Goal: Browse casually

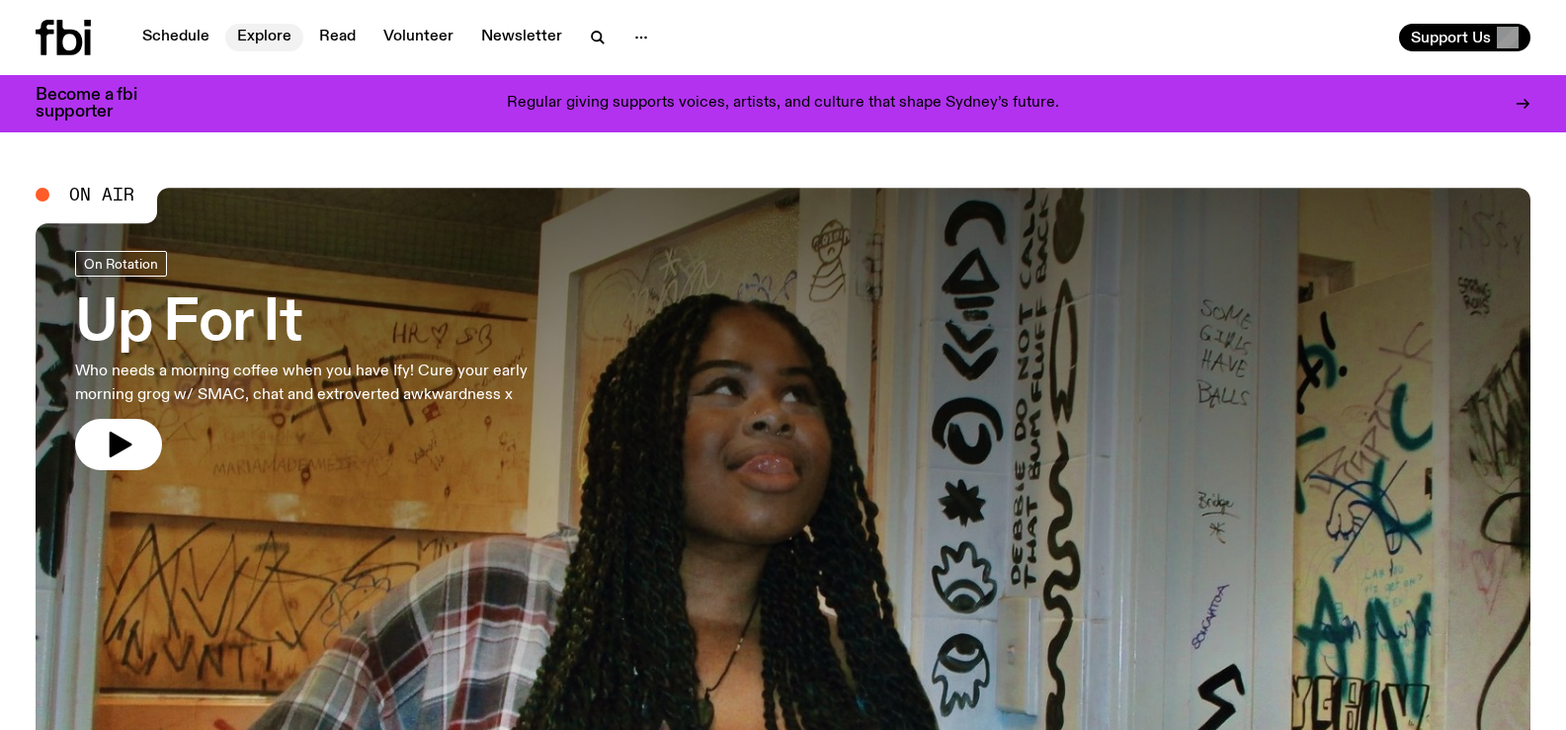
click at [260, 31] on link "Explore" at bounding box center [264, 38] width 78 height 28
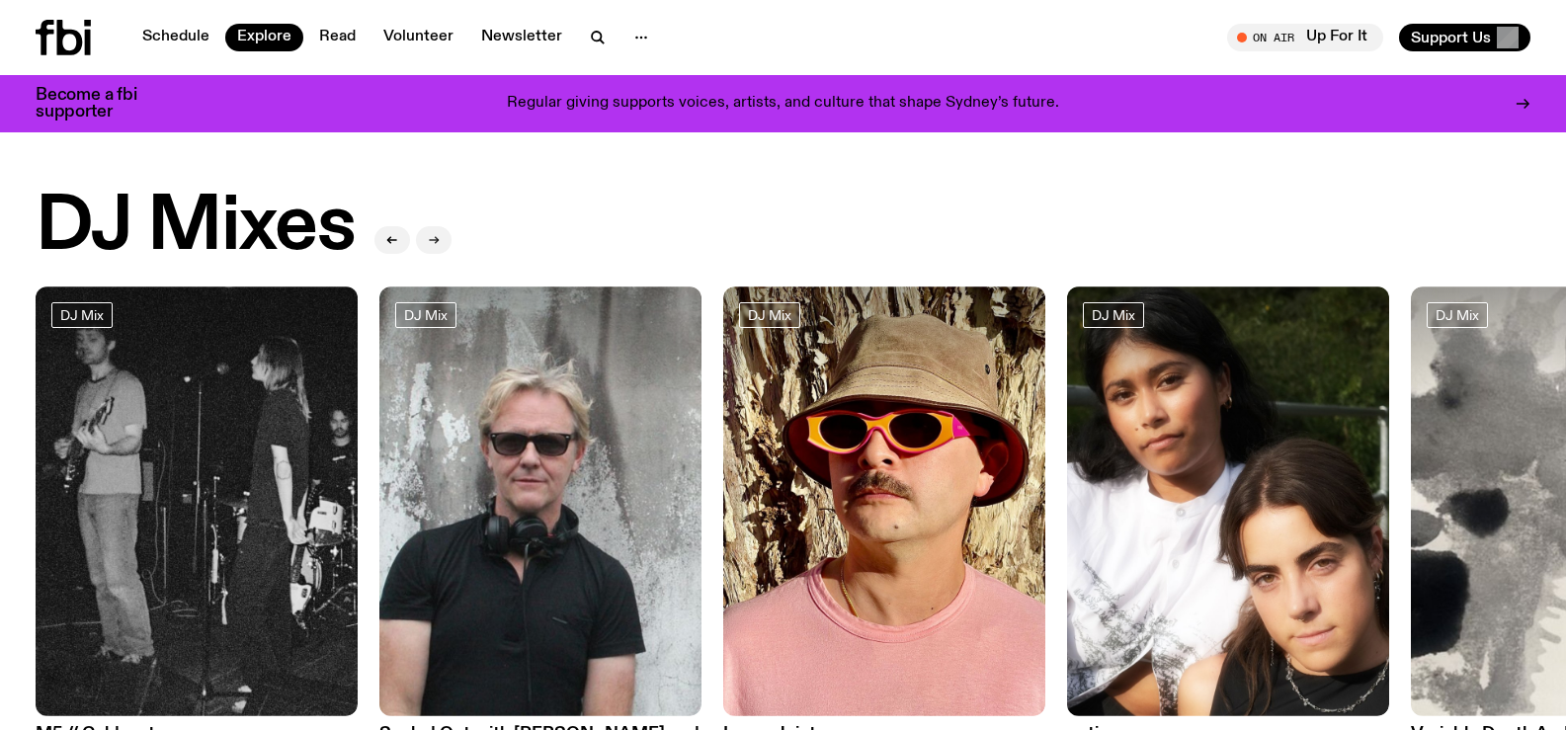
click at [435, 239] on icon "button" at bounding box center [434, 240] width 12 height 12
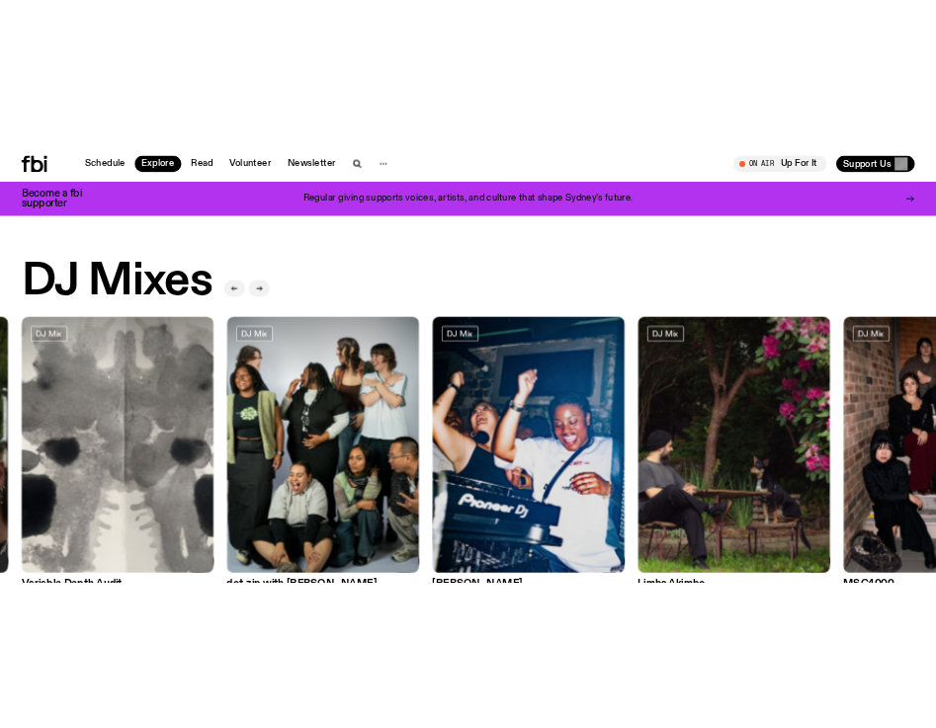
scroll to position [189, 0]
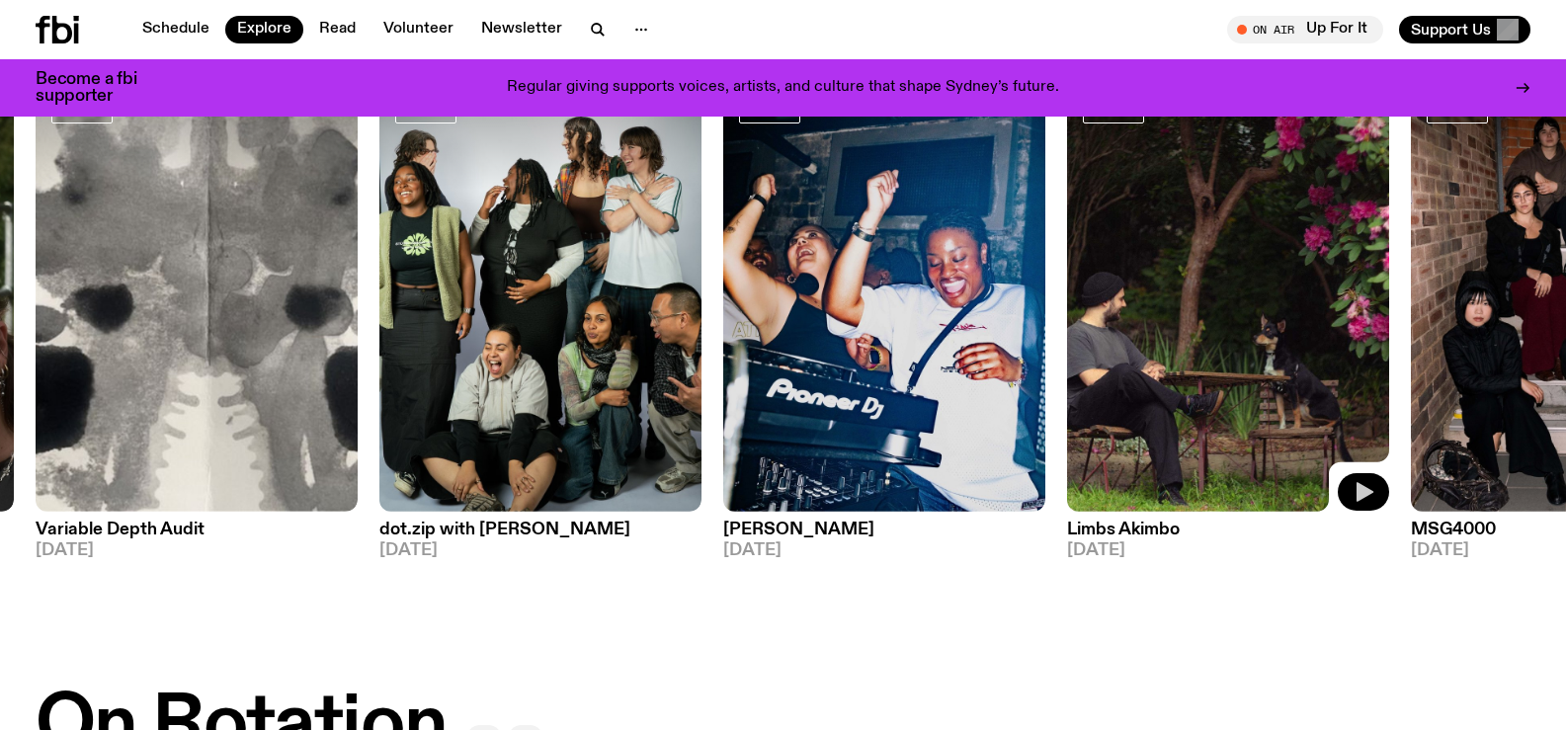
click at [1365, 494] on icon "button" at bounding box center [1365, 492] width 17 height 20
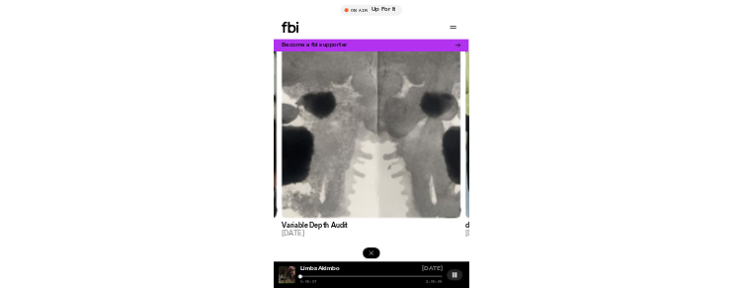
scroll to position [0, 0]
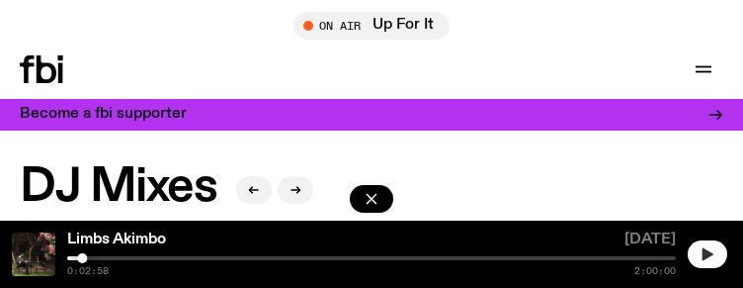
click at [704, 252] on icon "button" at bounding box center [708, 253] width 11 height 13
click at [93, 259] on div at bounding box center [371, 258] width 609 height 4
click at [103, 256] on div at bounding box center [371, 258] width 609 height 4
click at [174, 259] on div at bounding box center [371, 258] width 609 height 4
